Goal: Task Accomplishment & Management: Manage account settings

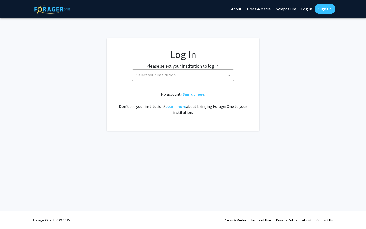
select select
click at [174, 75] on span "Select your institution" at bounding box center [183, 75] width 99 height 10
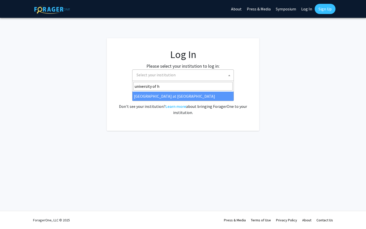
type input "university of h"
select select "18"
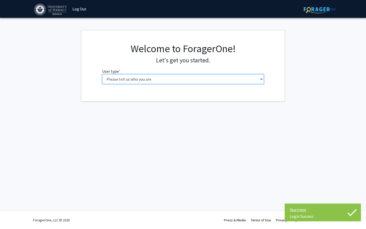
click at [186, 78] on select "Please tell us who you are Undergraduate Student Master's Student Doctoral Cand…" at bounding box center [183, 79] width 162 height 10
select select "1: undergrad"
click at [102, 74] on select "Please tell us who you are Undergraduate Student Master's Student Doctoral Cand…" at bounding box center [183, 79] width 162 height 10
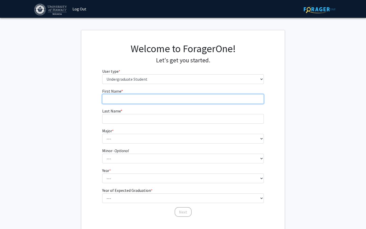
click at [182, 103] on input "First Name * required" at bounding box center [183, 99] width 162 height 10
type input "[PERSON_NAME]"
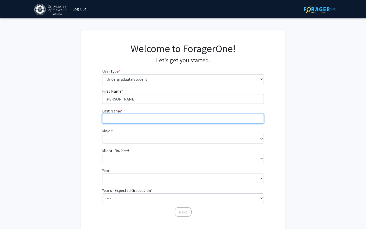
type input "[PERSON_NAME]"
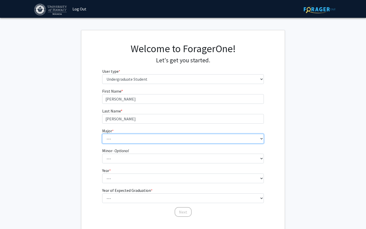
click at [142, 139] on select "--- Accounting American Studies Animal Sciences Anthropology Art Art History As…" at bounding box center [183, 139] width 162 height 10
select select "75: 1457"
click at [102, 134] on select "--- Accounting American Studies Animal Sciences Anthropology Art Art History As…" at bounding box center [183, 139] width 162 height 10
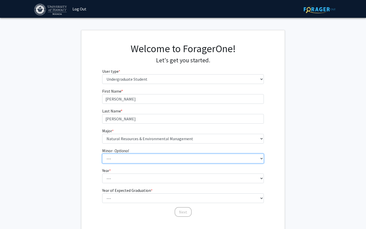
click at [133, 158] on select "--- American Studies Anthropology Art Art History Asian Studies Astronomy Astro…" at bounding box center [183, 158] width 162 height 10
click at [118, 156] on select "--- American Studies Anthropology Art Art History Asian Studies Astronomy Astro…" at bounding box center [183, 158] width 162 height 10
select select "24: 1046"
click at [102, 153] on select "--- American Studies Anthropology Art Art History Asian Studies Astronomy Astro…" at bounding box center [183, 158] width 162 height 10
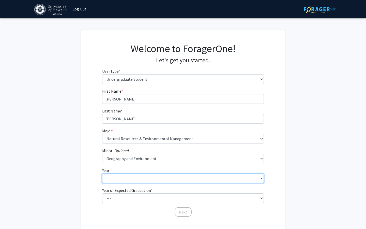
click at [120, 177] on select "--- First-year Sophomore Junior Senior Postbaccalaureate Certificate" at bounding box center [183, 178] width 162 height 10
select select "4: senior"
click at [102, 173] on select "--- First-year Sophomore Junior Senior Postbaccalaureate Certificate" at bounding box center [183, 178] width 162 height 10
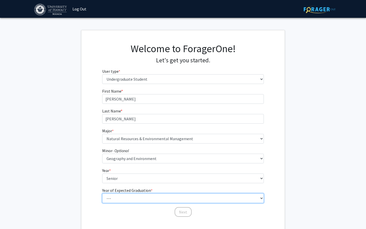
click at [112, 195] on select "--- 2025 2026 2027 2028 2029 2030 2031 2032 2033 2034" at bounding box center [183, 198] width 162 height 10
select select "2: 2026"
click at [102, 193] on select "--- 2025 2026 2027 2028 2029 2030 2031 2032 2033 2034" at bounding box center [183, 198] width 162 height 10
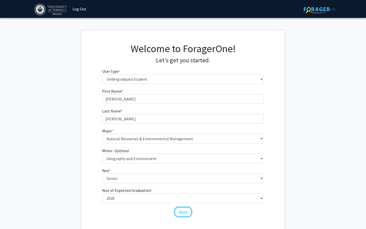
click at [182, 210] on button "Next" at bounding box center [182, 212] width 17 height 10
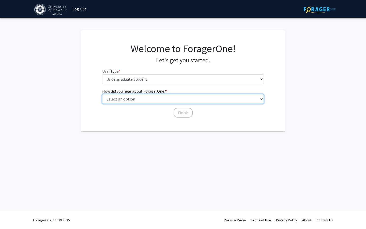
click at [160, 97] on select "Select an option Peer/student recommendation Faculty/staff recommendation Unive…" at bounding box center [183, 99] width 162 height 10
select select "4: university_email"
click at [102, 94] on select "Select an option Peer/student recommendation Faculty/staff recommendation Unive…" at bounding box center [183, 99] width 162 height 10
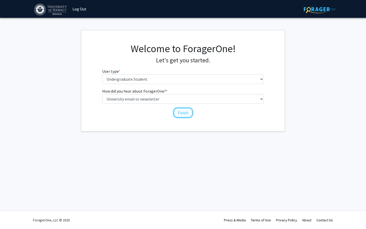
click at [180, 110] on button "Finish" at bounding box center [182, 113] width 19 height 10
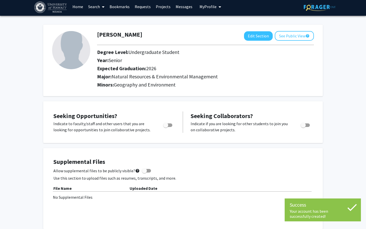
scroll to position [4, 0]
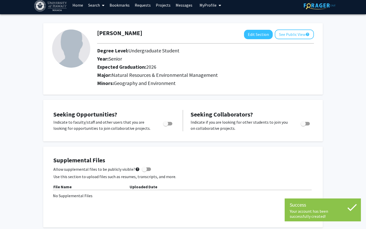
click at [167, 123] on span "Toggle" at bounding box center [165, 123] width 5 height 5
click at [166, 125] on input "Are you actively seeking opportunities?" at bounding box center [165, 125] width 0 height 0
checkbox input "true"
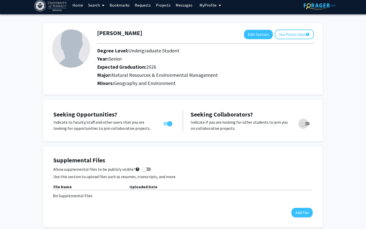
click at [303, 122] on span "Toggle" at bounding box center [302, 123] width 5 height 5
click at [303, 125] on input "Would you like to receive other student requests to work with you?" at bounding box center [303, 125] width 0 height 0
checkbox input "true"
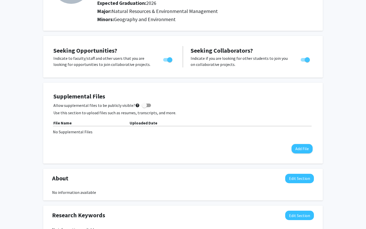
scroll to position [68, 0]
click at [142, 103] on span at bounding box center [144, 104] width 5 height 5
click at [144, 107] on input "Allow supplemental files to be publicly visible? help" at bounding box center [144, 107] width 0 height 0
checkbox input "true"
click at [297, 151] on button "Add File" at bounding box center [301, 147] width 21 height 9
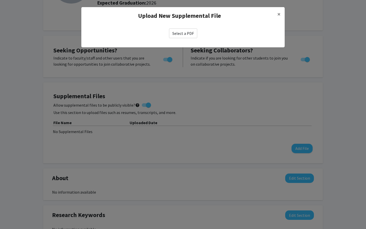
click at [178, 35] on label "Select a PDF" at bounding box center [183, 33] width 28 height 10
click at [0, 0] on input "Select a PDF" at bounding box center [0, 0] width 0 height 0
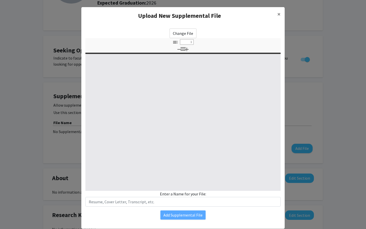
scroll to position [12, 0]
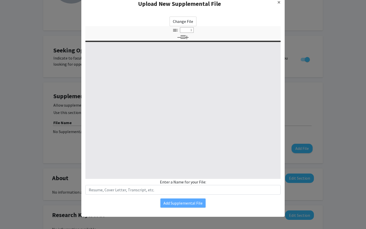
select select "custom"
type input "0"
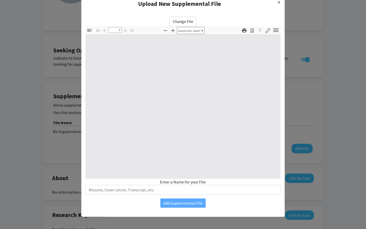
select select "custom"
type input "1"
select select "auto"
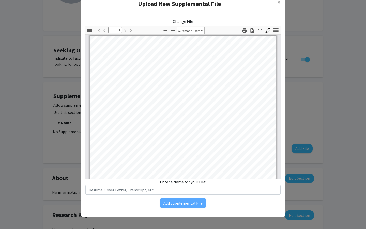
scroll to position [0, 0]
click at [277, 4] on span "×" at bounding box center [278, 2] width 3 height 8
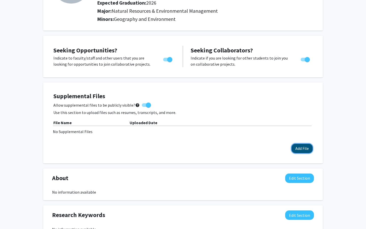
click at [301, 145] on button "Add File" at bounding box center [301, 147] width 21 height 9
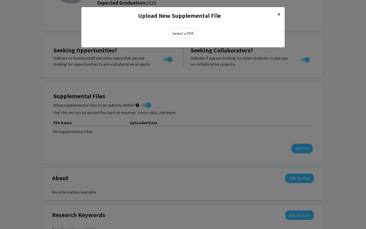
click at [279, 13] on span "×" at bounding box center [278, 14] width 3 height 8
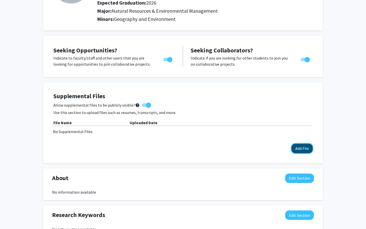
click at [297, 144] on button "Add File" at bounding box center [301, 147] width 21 height 9
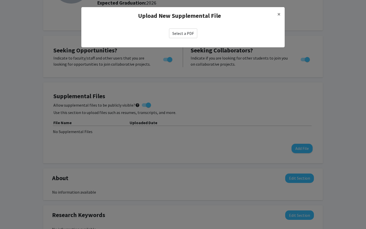
click at [186, 33] on label "Select a PDF" at bounding box center [183, 33] width 28 height 10
click at [0, 0] on input "Select a PDF" at bounding box center [0, 0] width 0 height 0
select select "custom"
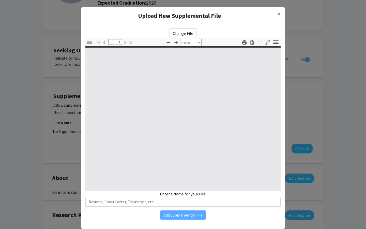
type input "0"
select select "custom"
type input "1"
select select "auto"
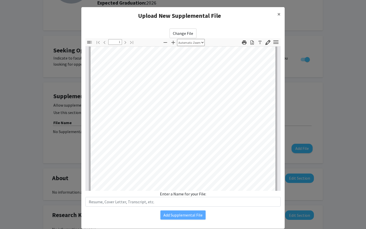
scroll to position [20, 0]
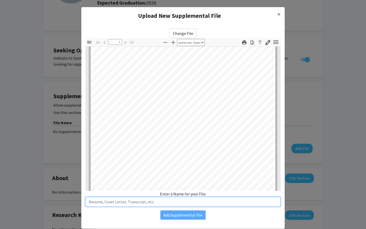
click at [126, 200] on input "text" at bounding box center [182, 202] width 195 height 10
type input "Resume"
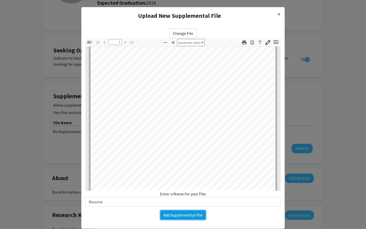
click at [178, 214] on button "Add Supplemental File" at bounding box center [182, 214] width 45 height 9
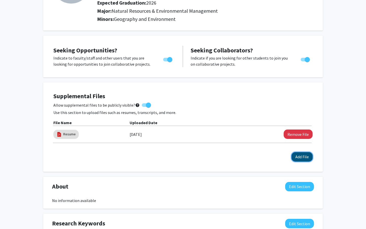
click at [300, 155] on button "Add File" at bounding box center [301, 156] width 21 height 9
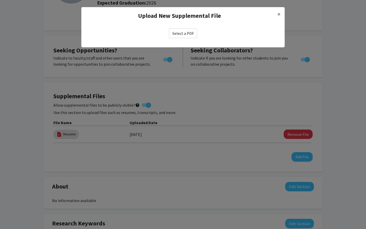
click at [174, 34] on label "Select a PDF" at bounding box center [183, 33] width 28 height 10
click at [0, 0] on input "Select a PDF" at bounding box center [0, 0] width 0 height 0
click at [187, 35] on label "Select a PDF" at bounding box center [183, 33] width 28 height 10
click at [0, 0] on input "Select a PDF" at bounding box center [0, 0] width 0 height 0
click at [277, 13] on span "×" at bounding box center [278, 14] width 3 height 8
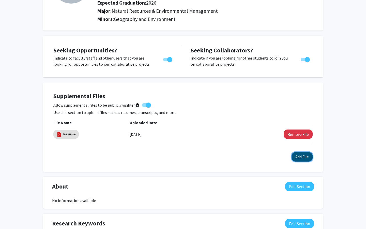
click at [300, 154] on button "Add File" at bounding box center [301, 156] width 21 height 9
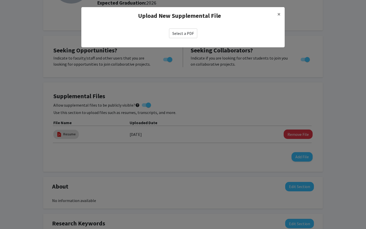
click at [183, 33] on label "Select a PDF" at bounding box center [183, 33] width 28 height 10
click at [0, 0] on input "Select a PDF" at bounding box center [0, 0] width 0 height 0
select select "custom"
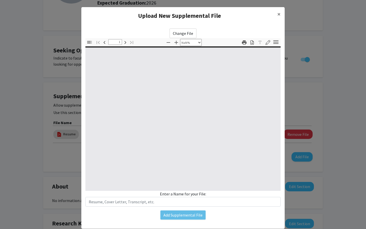
type input "0"
select select "auto"
type input "1"
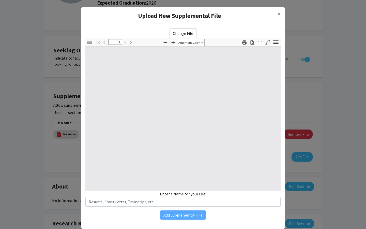
select select "auto"
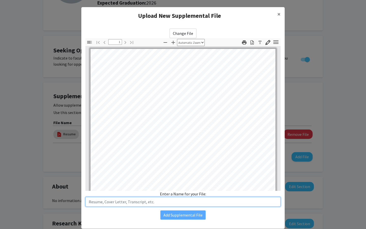
click at [172, 204] on input "text" at bounding box center [182, 202] width 195 height 10
type input "Resume"
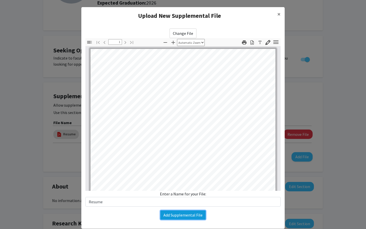
click at [166, 213] on button "Add Supplemental File" at bounding box center [182, 214] width 45 height 9
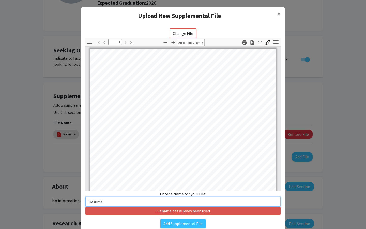
click at [162, 202] on input "Resume" at bounding box center [182, 202] width 195 height 10
type input "R"
type input "Resume 2"
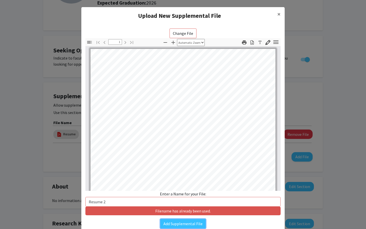
click at [179, 225] on button "Add Supplemental File" at bounding box center [182, 223] width 45 height 9
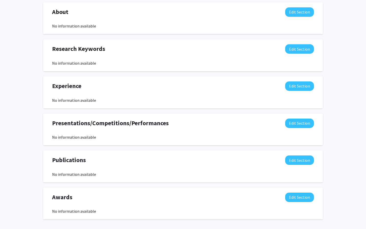
scroll to position [281, 0]
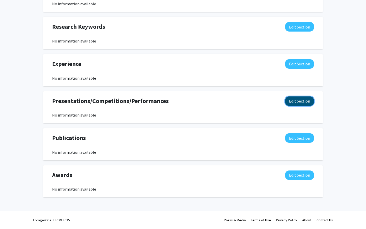
click at [296, 99] on button "Edit Section" at bounding box center [299, 100] width 29 height 9
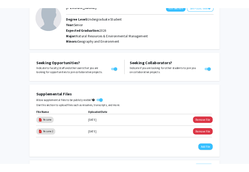
scroll to position [0, 0]
